Goal: Transaction & Acquisition: Purchase product/service

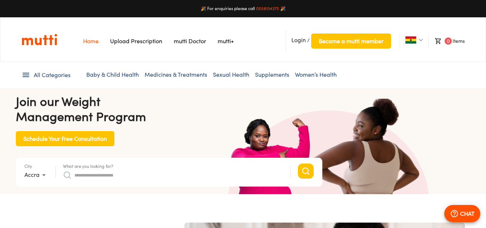
scroll to position [0, 187]
click at [83, 176] on input "What are you looking for?" at bounding box center [179, 175] width 209 height 12
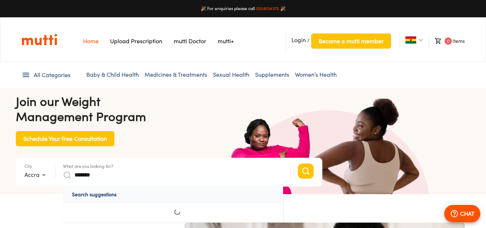
scroll to position [0, 374]
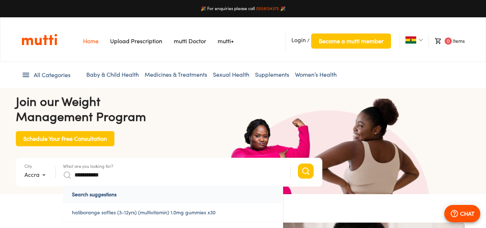
type input "**********"
click at [298, 163] on button "Search" at bounding box center [306, 170] width 16 height 15
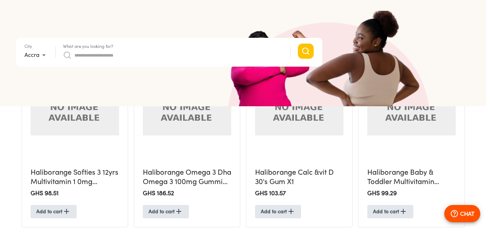
scroll to position [271, 0]
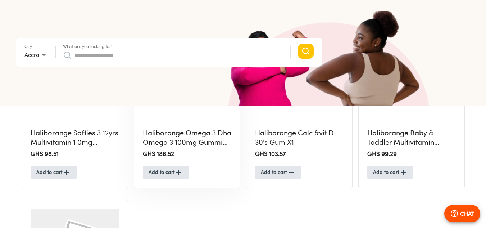
click at [154, 135] on h5 "Haliborange Omega 3 Dha Omega 3 100mg Gummies X90" at bounding box center [187, 137] width 89 height 19
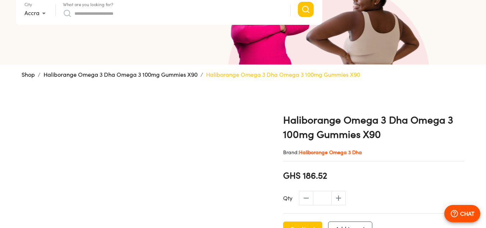
scroll to position [144, 0]
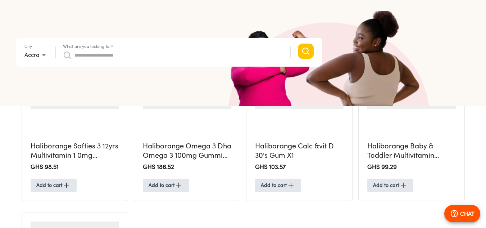
scroll to position [260, 0]
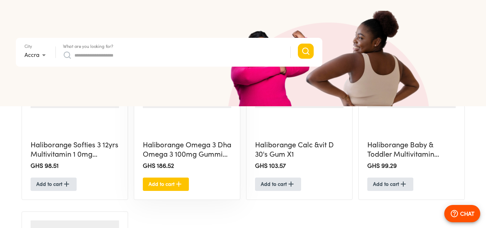
click at [155, 183] on span "Add to cart" at bounding box center [166, 184] width 35 height 9
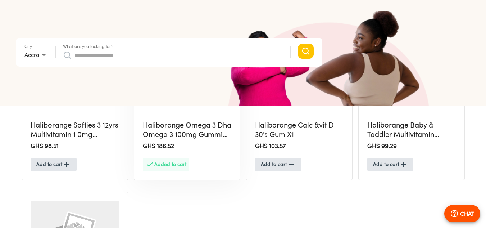
scroll to position [281, 0]
